Goal: Task Accomplishment & Management: Use online tool/utility

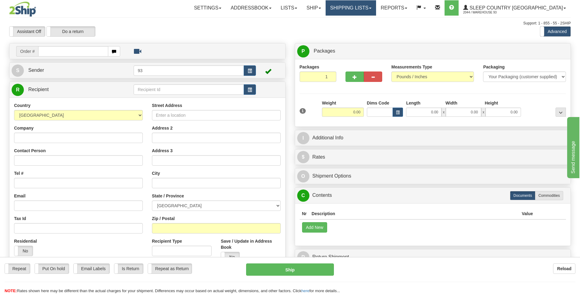
click at [376, 7] on link "Shipping lists" at bounding box center [351, 7] width 50 height 15
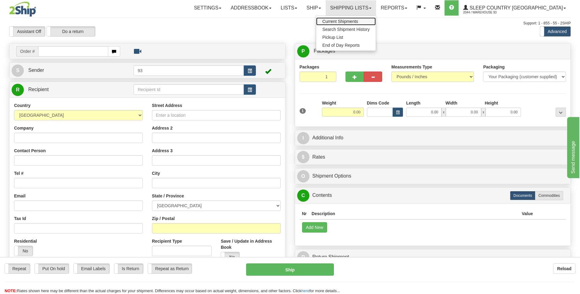
click at [358, 22] on span "Current Shipments" at bounding box center [340, 21] width 36 height 5
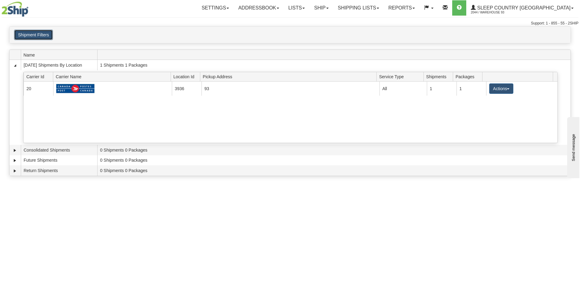
click at [29, 30] on button "Shipment Filters" at bounding box center [33, 35] width 39 height 10
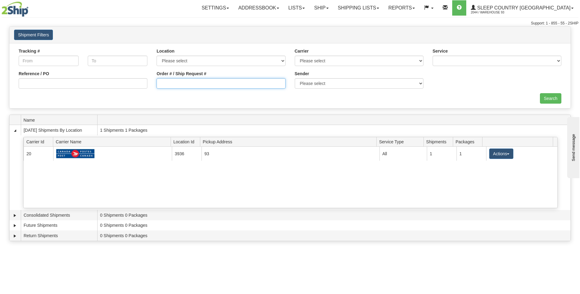
click at [206, 82] on input "Order # / Ship Request #" at bounding box center [221, 83] width 129 height 10
type input "9000i082865"
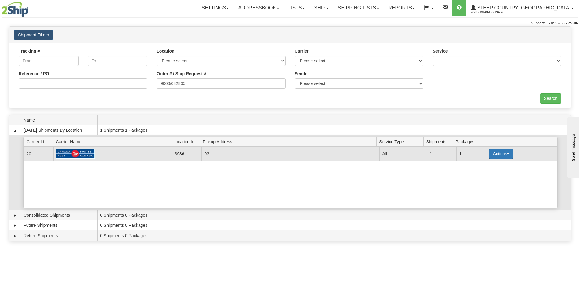
click at [507, 154] on button "Actions" at bounding box center [501, 154] width 24 height 10
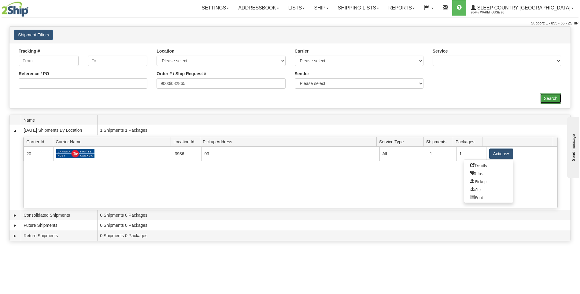
click at [553, 95] on input "Search" at bounding box center [550, 98] width 21 height 10
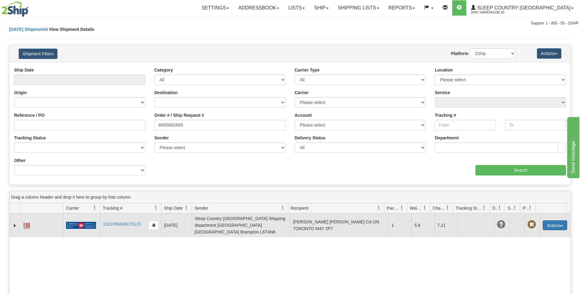
click at [558, 221] on button "Actions" at bounding box center [555, 226] width 24 height 10
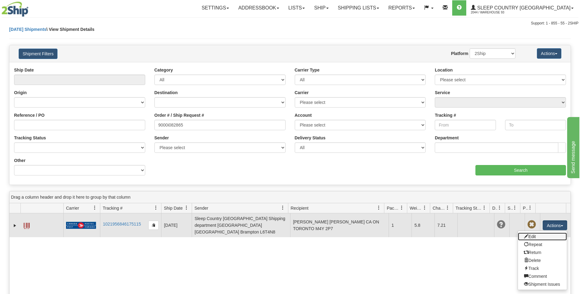
click at [539, 234] on link "Edit" at bounding box center [542, 237] width 49 height 8
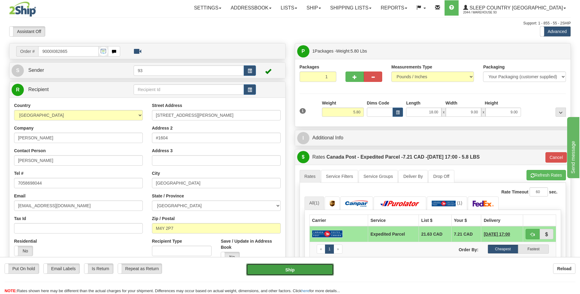
click at [308, 268] on button "Ship" at bounding box center [289, 270] width 87 height 12
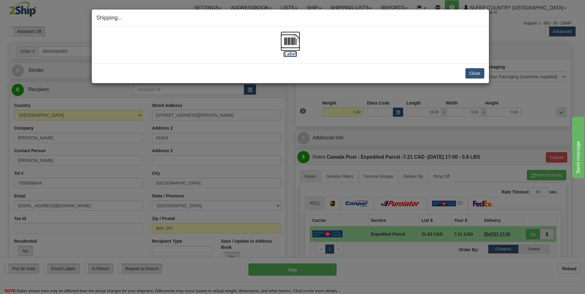
click at [290, 41] on img at bounding box center [291, 42] width 20 height 20
